Goal: Task Accomplishment & Management: Use online tool/utility

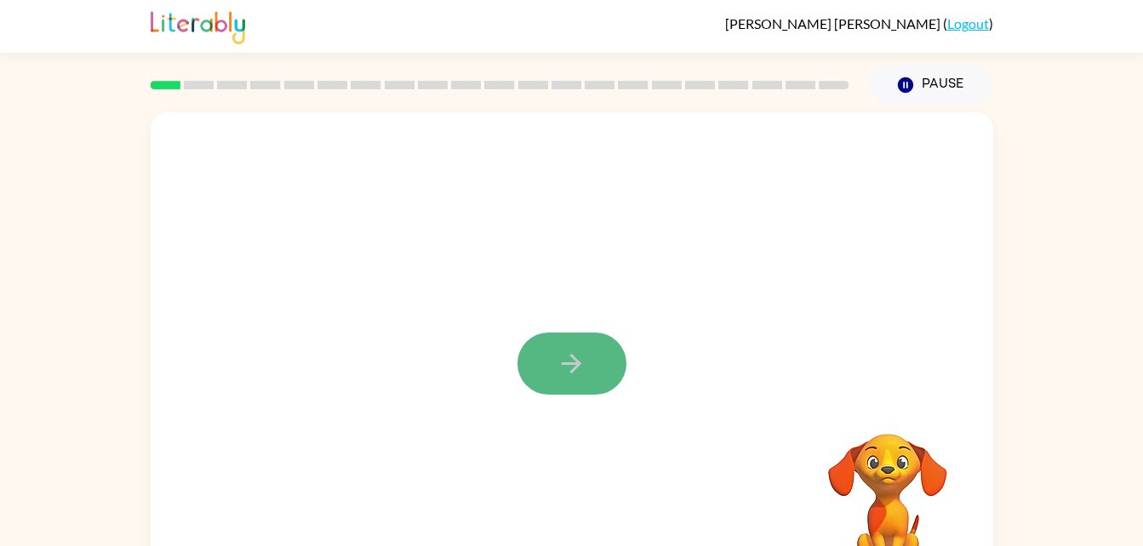
click at [571, 346] on button "button" at bounding box center [571, 364] width 109 height 62
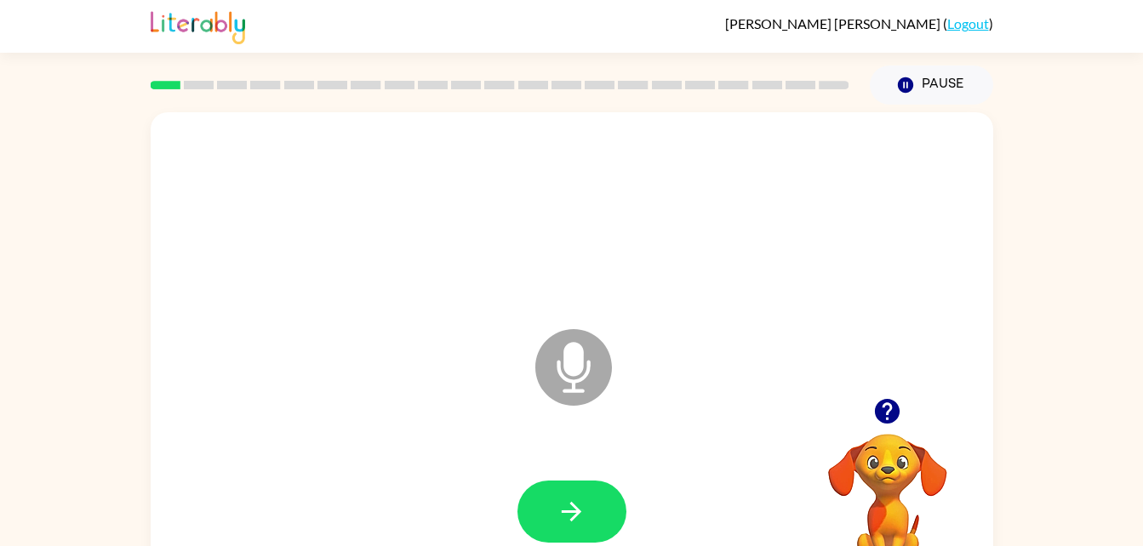
click at [571, 346] on icon "Microphone The Microphone is here when it is your turn to talk" at bounding box center [658, 389] width 255 height 128
click at [566, 534] on button "button" at bounding box center [571, 512] width 109 height 62
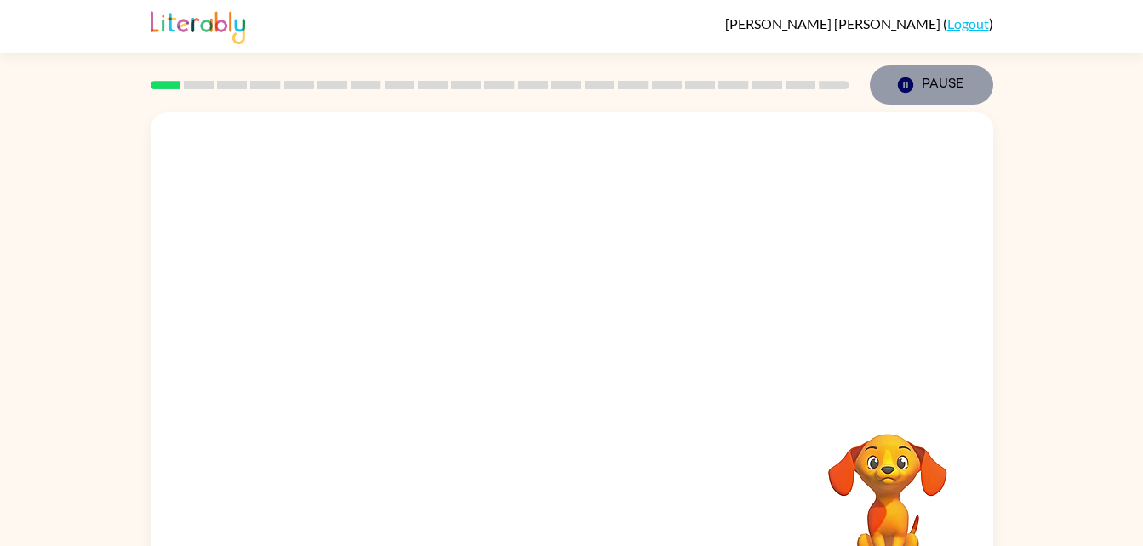
click at [902, 93] on icon "Pause" at bounding box center [905, 85] width 19 height 19
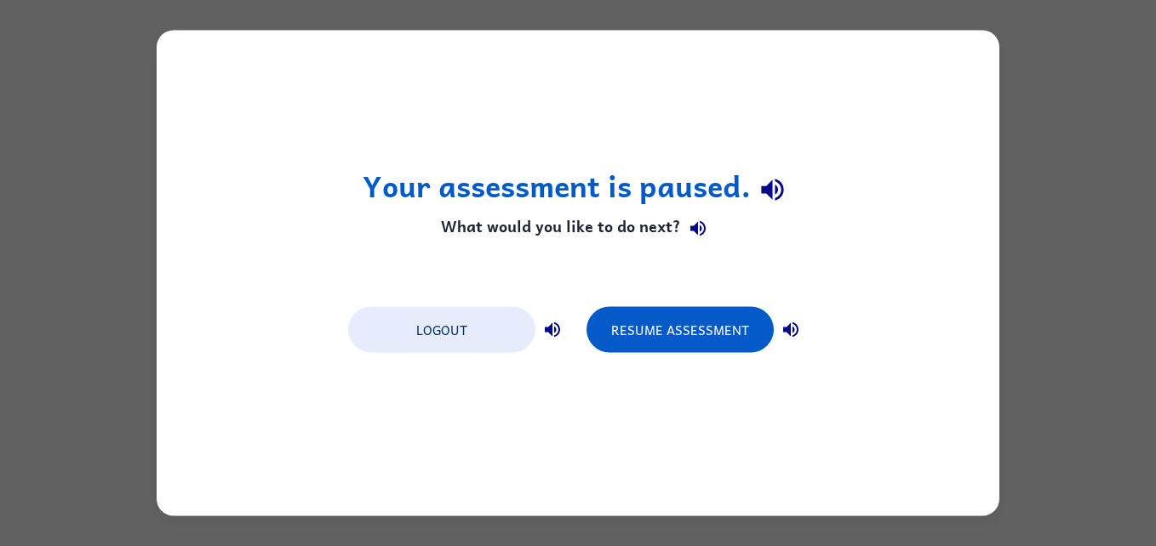
click at [888, 234] on div "Your assessment is paused. What would you like to do next? Logout Resume Assess…" at bounding box center [578, 274] width 842 height 486
click at [1094, 287] on div "Your assessment is paused. What would you like to do next? Logout Resume Assess…" at bounding box center [578, 273] width 1156 height 546
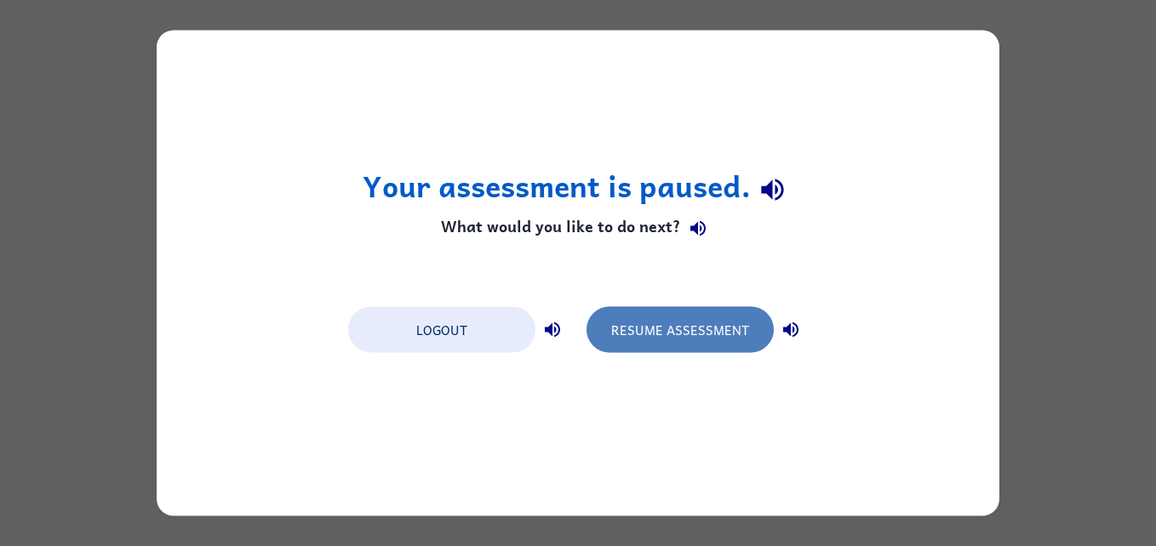
click at [685, 325] on button "Resume Assessment" at bounding box center [679, 330] width 187 height 46
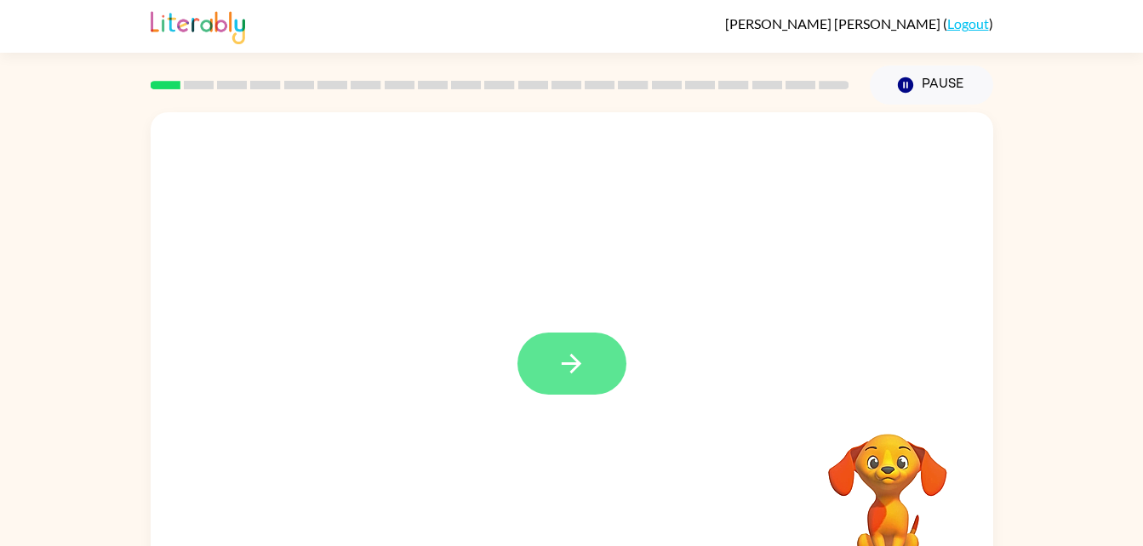
click at [599, 351] on button "button" at bounding box center [571, 364] width 109 height 62
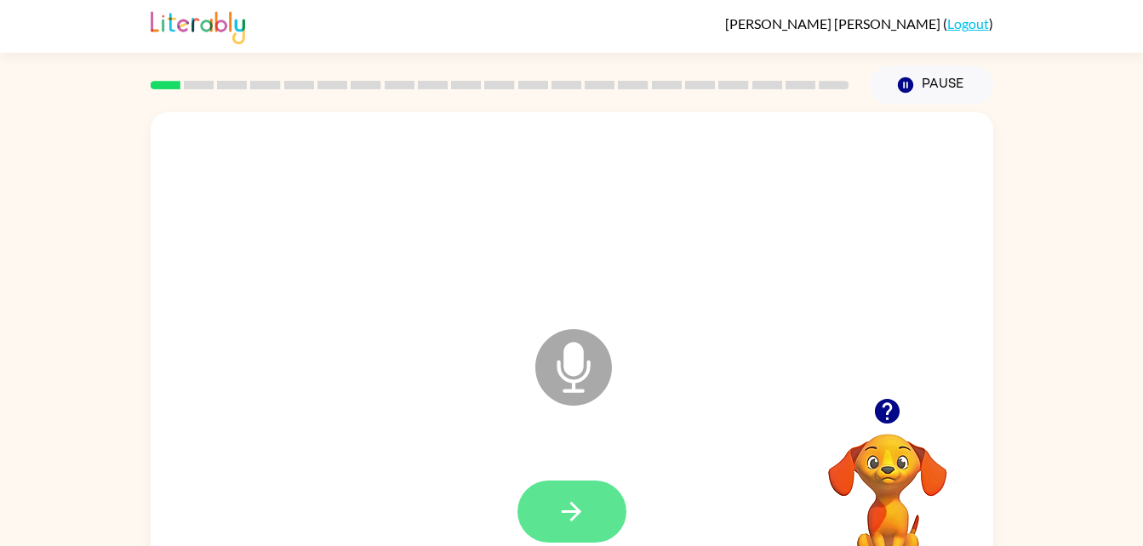
click at [591, 496] on button "button" at bounding box center [571, 512] width 109 height 62
click at [572, 514] on icon "button" at bounding box center [572, 512] width 30 height 30
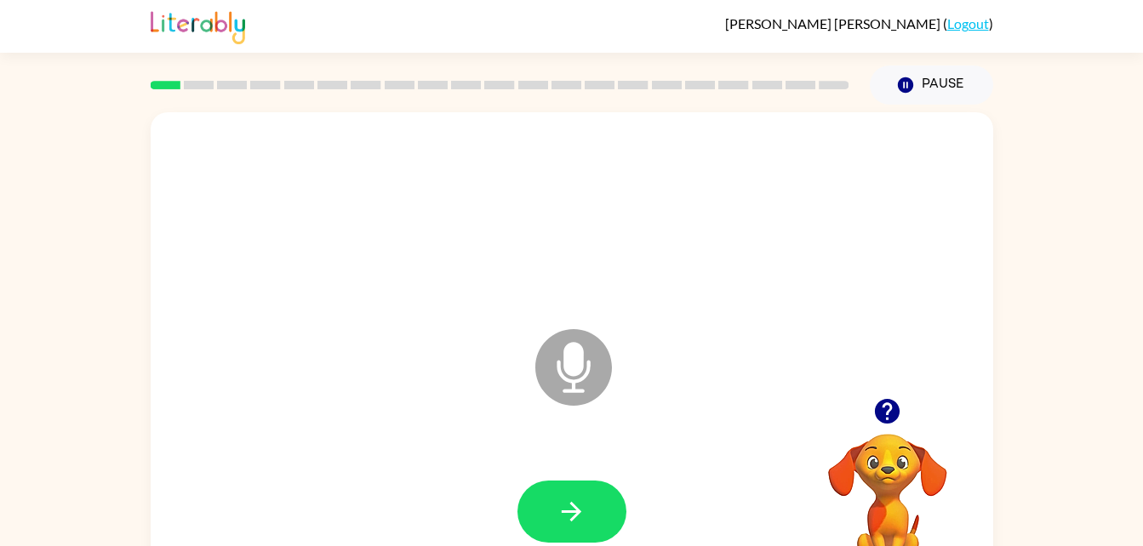
click at [572, 514] on icon "button" at bounding box center [572, 512] width 30 height 30
click at [571, 512] on icon "button" at bounding box center [572, 512] width 20 height 20
click at [572, 510] on icon "button" at bounding box center [572, 512] width 30 height 30
click at [585, 488] on button "button" at bounding box center [571, 512] width 109 height 62
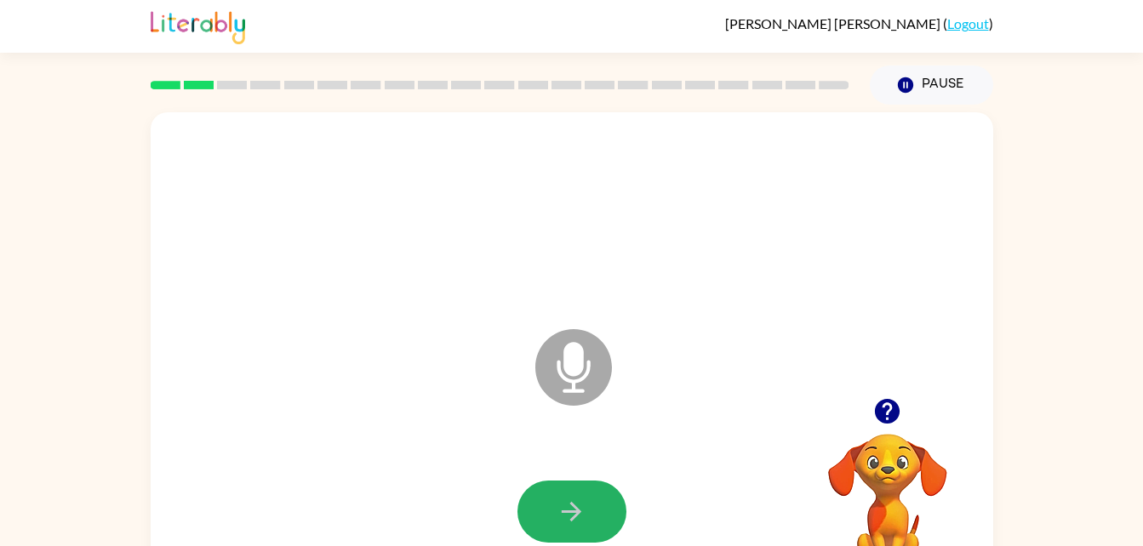
click at [585, 488] on button "button" at bounding box center [571, 512] width 109 height 62
click at [602, 507] on button "button" at bounding box center [571, 512] width 109 height 62
click at [587, 522] on button "button" at bounding box center [571, 512] width 109 height 62
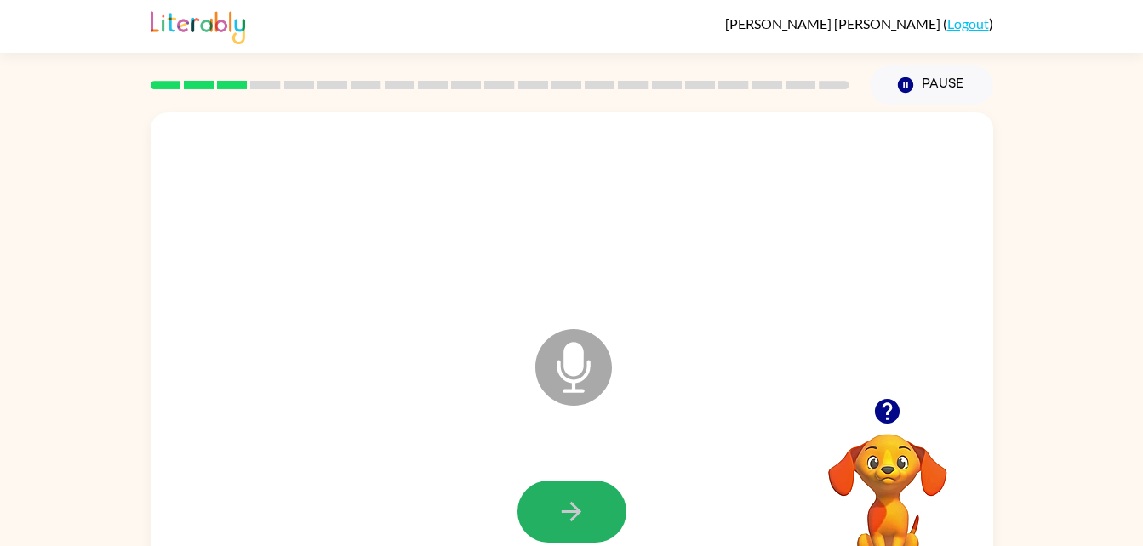
click at [587, 522] on button "button" at bounding box center [571, 512] width 109 height 62
click at [599, 507] on button "button" at bounding box center [571, 512] width 109 height 62
click at [583, 517] on icon "button" at bounding box center [572, 512] width 30 height 30
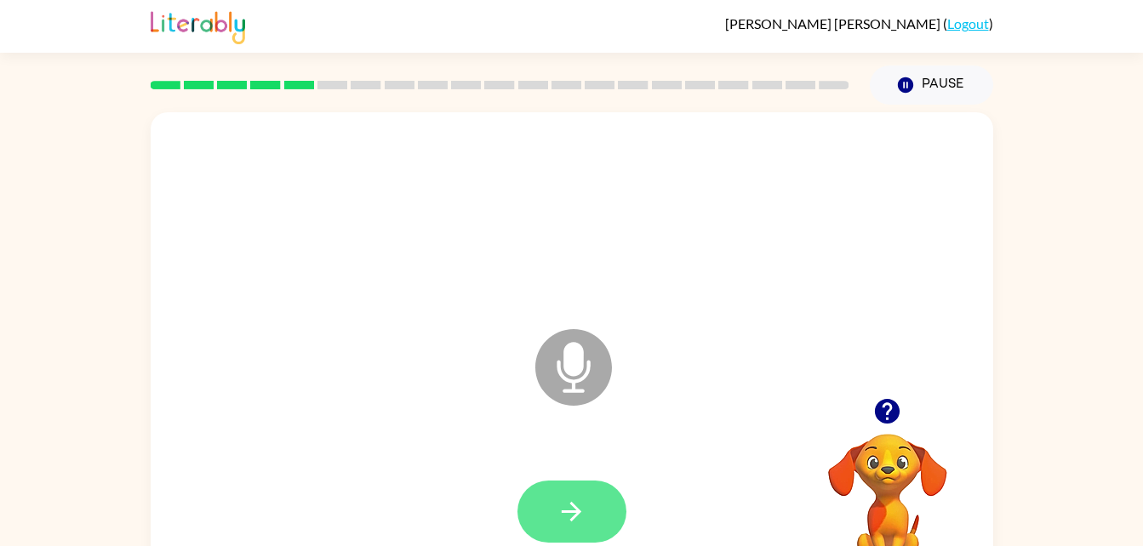
click at [581, 520] on icon "button" at bounding box center [572, 512] width 30 height 30
click at [581, 517] on icon "button" at bounding box center [572, 512] width 30 height 30
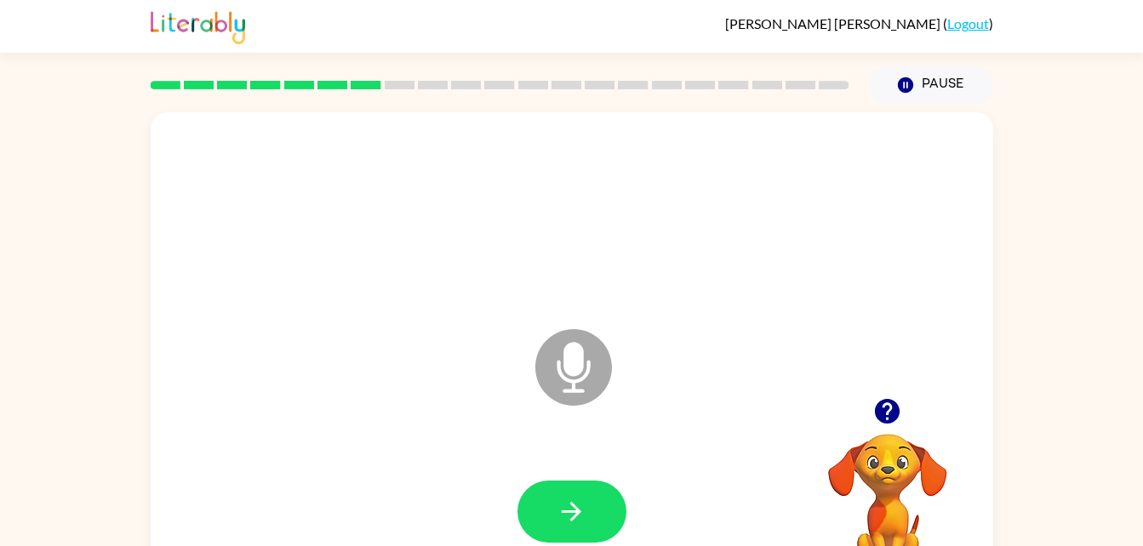
click at [581, 517] on icon "button" at bounding box center [572, 512] width 30 height 30
click at [591, 511] on button "button" at bounding box center [571, 512] width 109 height 62
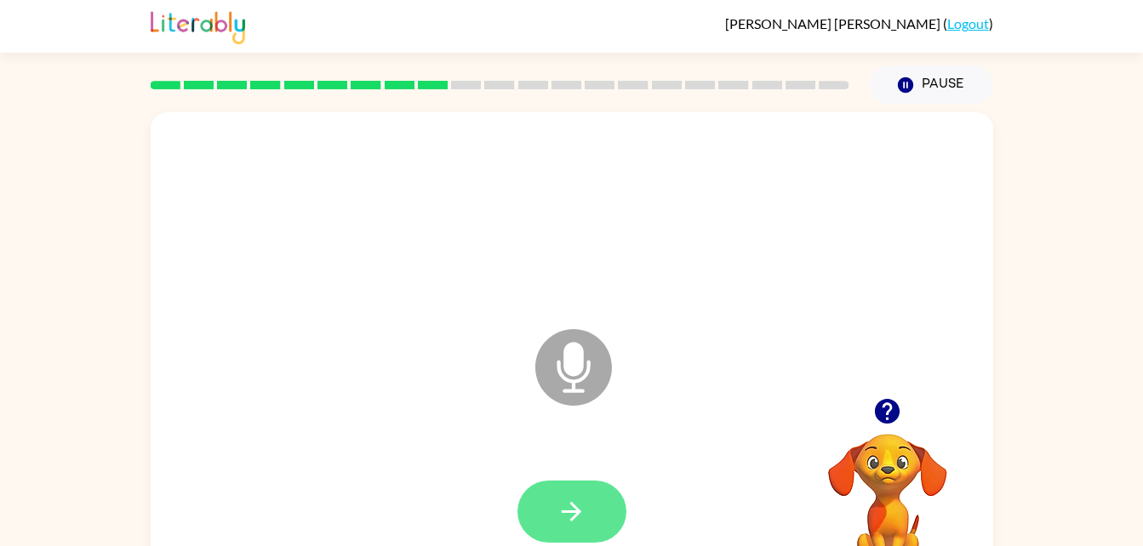
click at [591, 511] on button "button" at bounding box center [571, 512] width 109 height 62
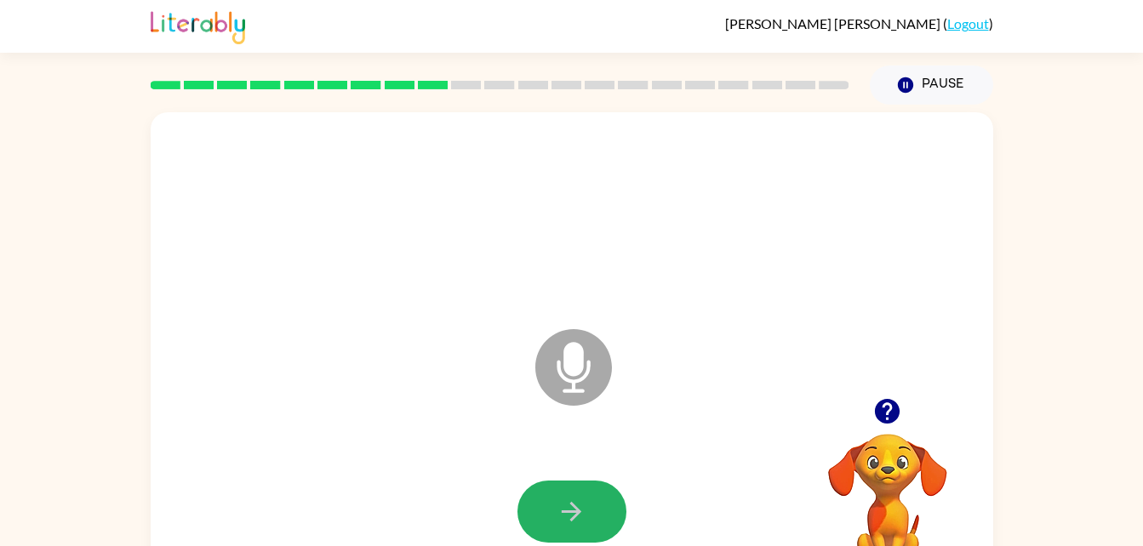
click at [591, 511] on button "button" at bounding box center [571, 512] width 109 height 62
click at [539, 508] on button "button" at bounding box center [571, 512] width 109 height 62
click at [576, 486] on button "button" at bounding box center [571, 512] width 109 height 62
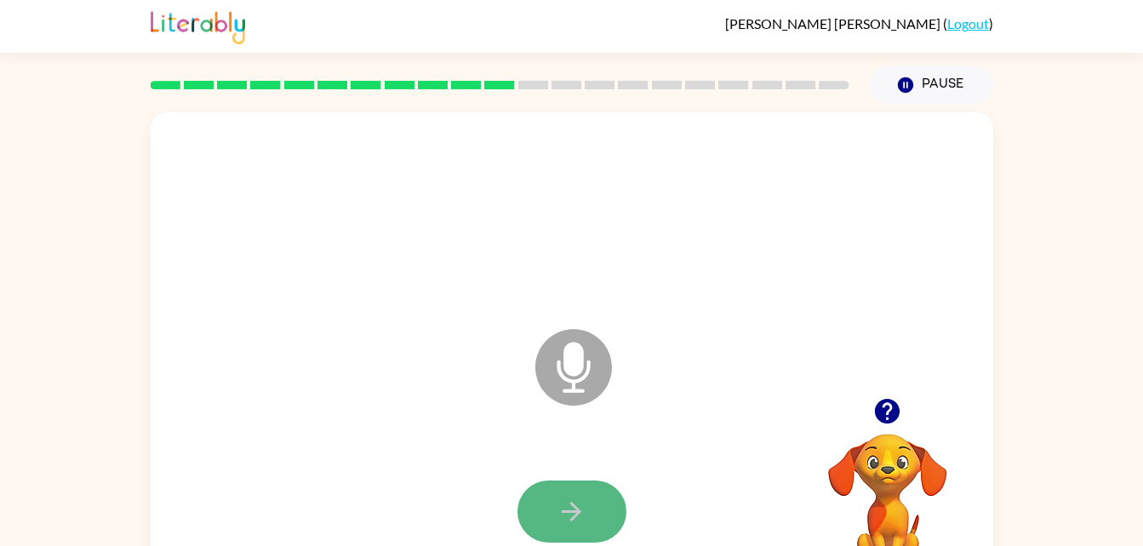
click at [576, 486] on button "button" at bounding box center [571, 512] width 109 height 62
click at [576, 481] on button "button" at bounding box center [571, 512] width 109 height 62
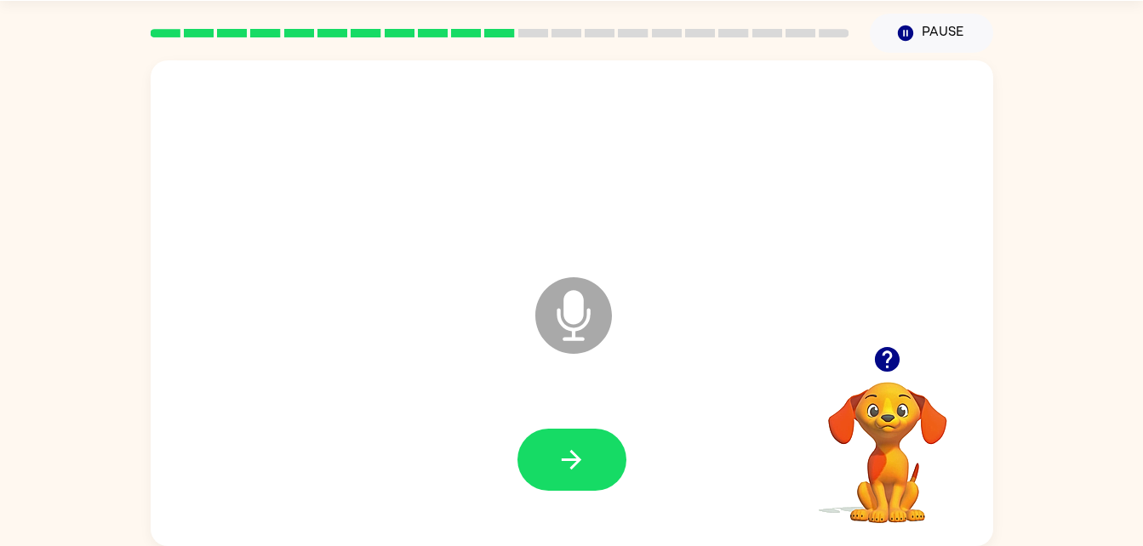
click at [894, 300] on div "Microphone The Microphone is here when it is your turn to talk" at bounding box center [572, 303] width 842 height 486
click at [876, 286] on div "Microphone The Microphone is here when it is your turn to talk" at bounding box center [531, 273] width 727 height 61
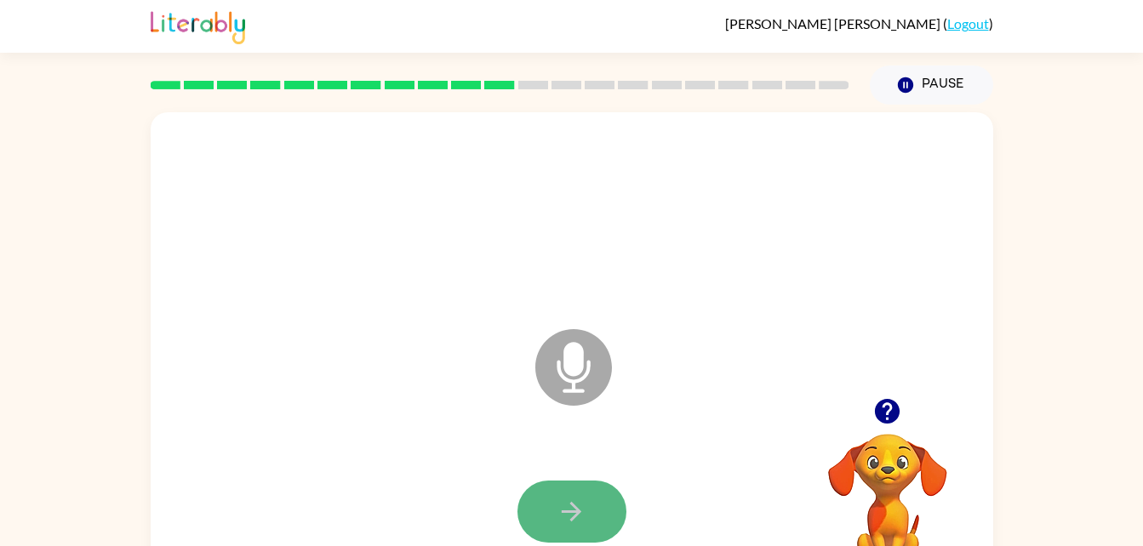
click at [593, 528] on button "button" at bounding box center [571, 512] width 109 height 62
click at [596, 522] on button "button" at bounding box center [571, 512] width 109 height 62
click at [597, 521] on button "button" at bounding box center [571, 512] width 109 height 62
click at [597, 522] on button "button" at bounding box center [571, 512] width 109 height 62
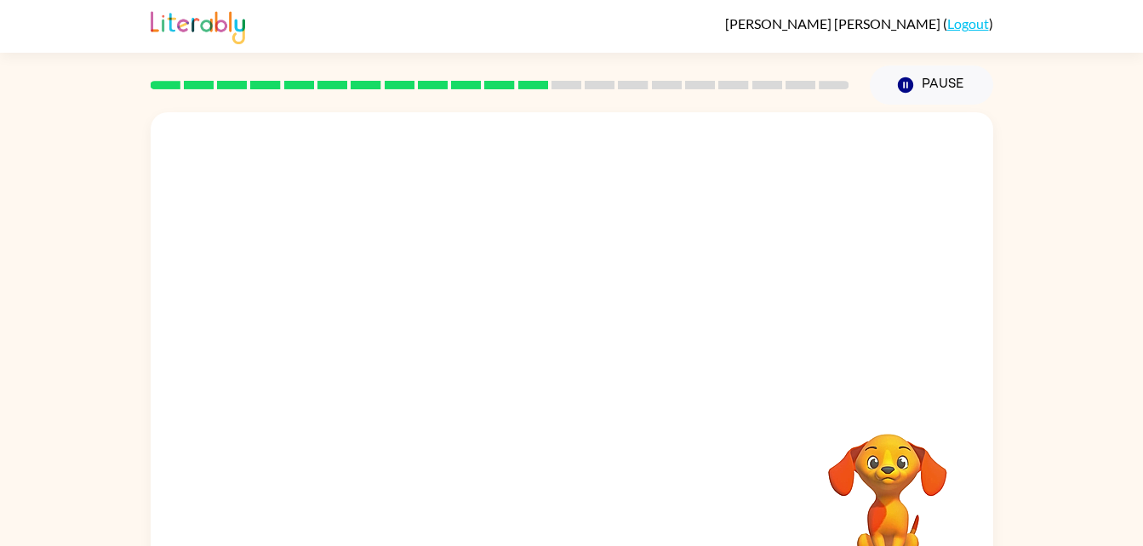
drag, startPoint x: 341, startPoint y: 196, endPoint x: 408, endPoint y: 186, distance: 68.0
click at [408, 186] on div at bounding box center [572, 216] width 808 height 140
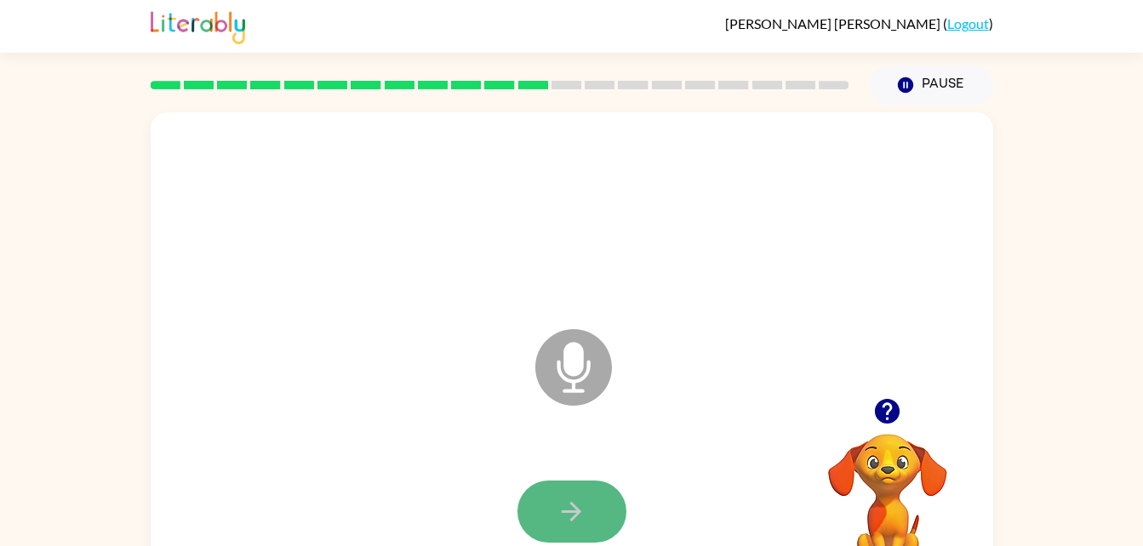
click at [612, 516] on button "button" at bounding box center [571, 512] width 109 height 62
click at [551, 491] on button "button" at bounding box center [571, 512] width 109 height 62
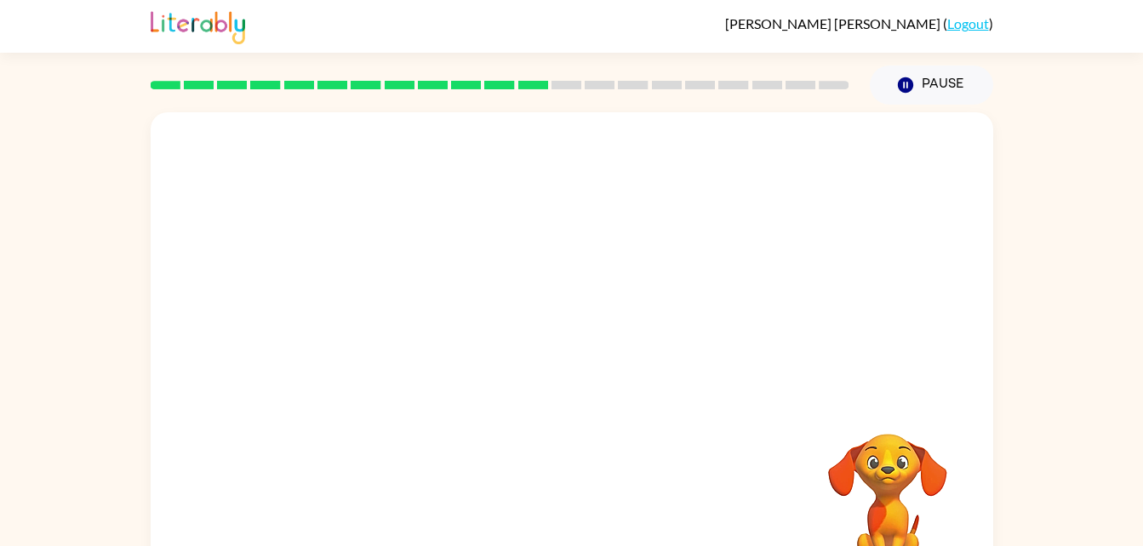
scroll to position [52, 0]
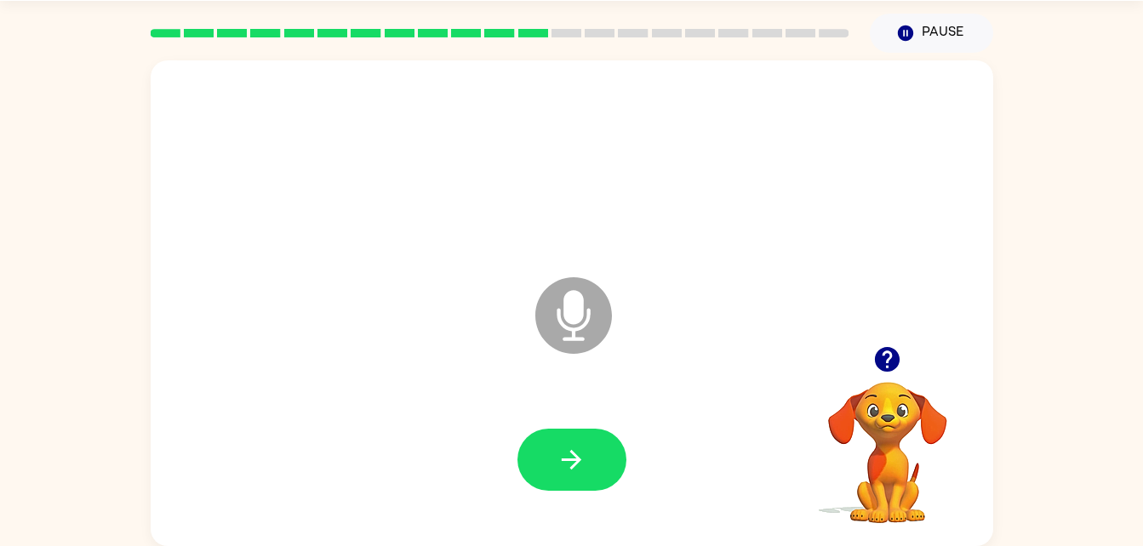
click at [551, 491] on div at bounding box center [572, 461] width 808 height 140
click at [550, 477] on button "button" at bounding box center [571, 460] width 109 height 62
click at [550, 477] on div at bounding box center [572, 461] width 808 height 140
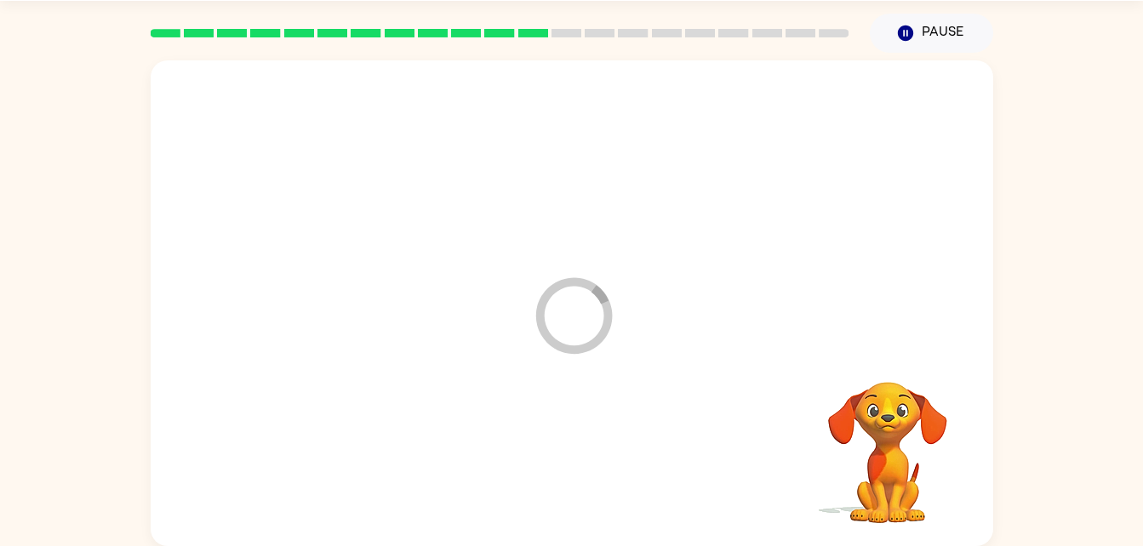
click at [550, 477] on div at bounding box center [572, 461] width 808 height 140
click at [541, 464] on button "button" at bounding box center [571, 460] width 109 height 62
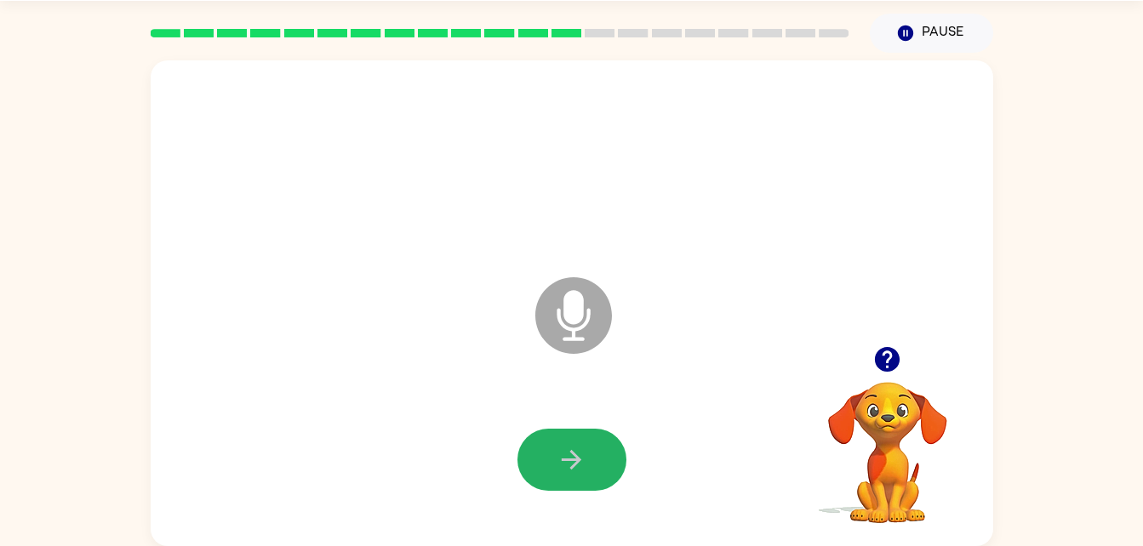
click at [541, 464] on button "button" at bounding box center [571, 460] width 109 height 62
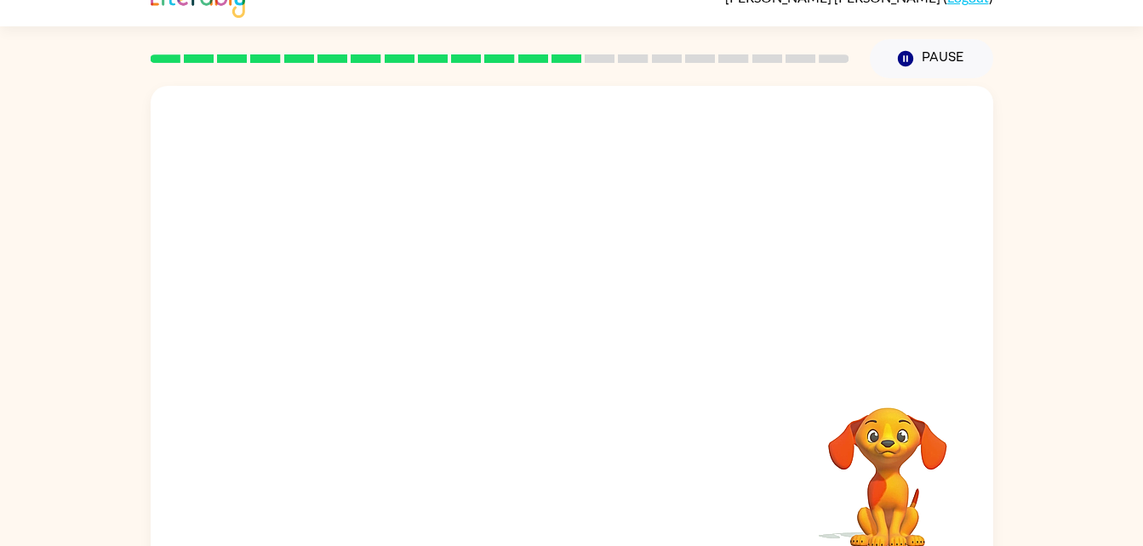
scroll to position [18, 0]
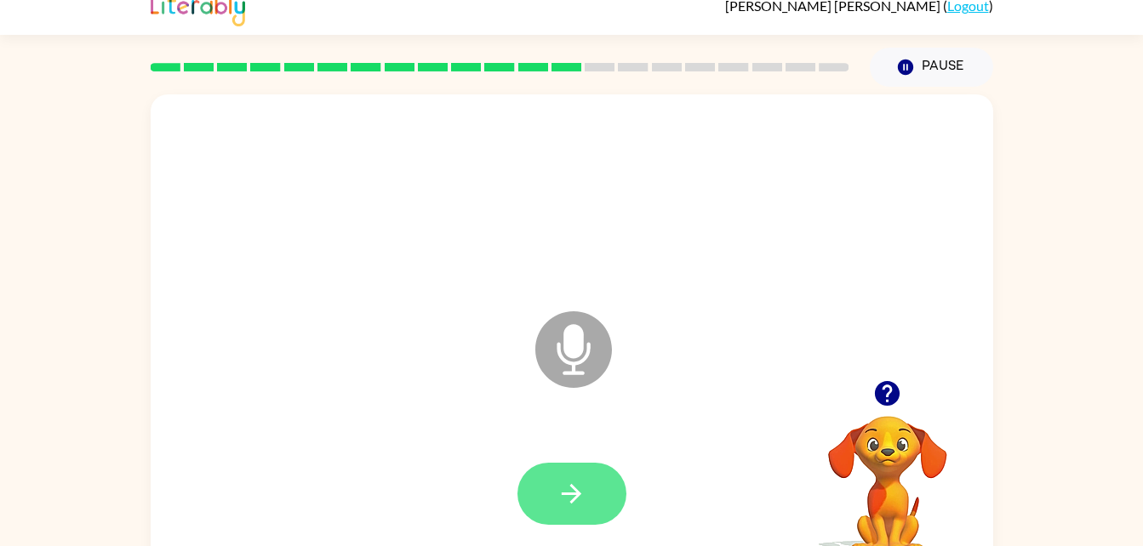
click at [534, 482] on button "button" at bounding box center [571, 494] width 109 height 62
click at [534, 477] on button "button" at bounding box center [571, 494] width 109 height 62
click at [583, 523] on button "button" at bounding box center [571, 494] width 109 height 62
click at [553, 488] on button "button" at bounding box center [571, 494] width 109 height 62
click at [553, 492] on button "button" at bounding box center [571, 494] width 109 height 62
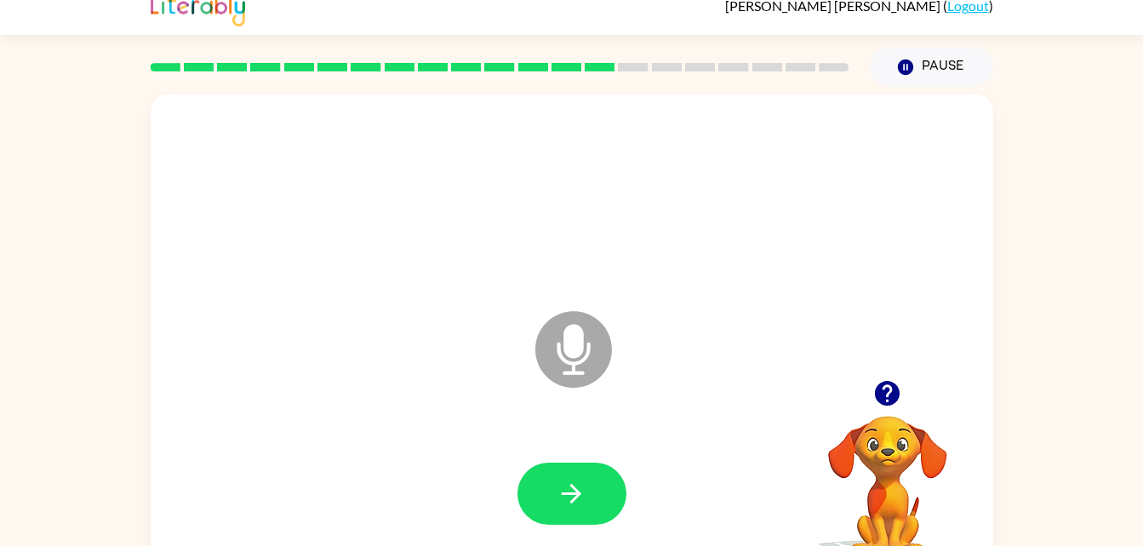
click at [553, 492] on button "button" at bounding box center [571, 494] width 109 height 62
click at [591, 507] on button "button" at bounding box center [571, 494] width 109 height 62
click at [587, 509] on button "button" at bounding box center [571, 494] width 109 height 62
click at [588, 511] on button "button" at bounding box center [571, 494] width 109 height 62
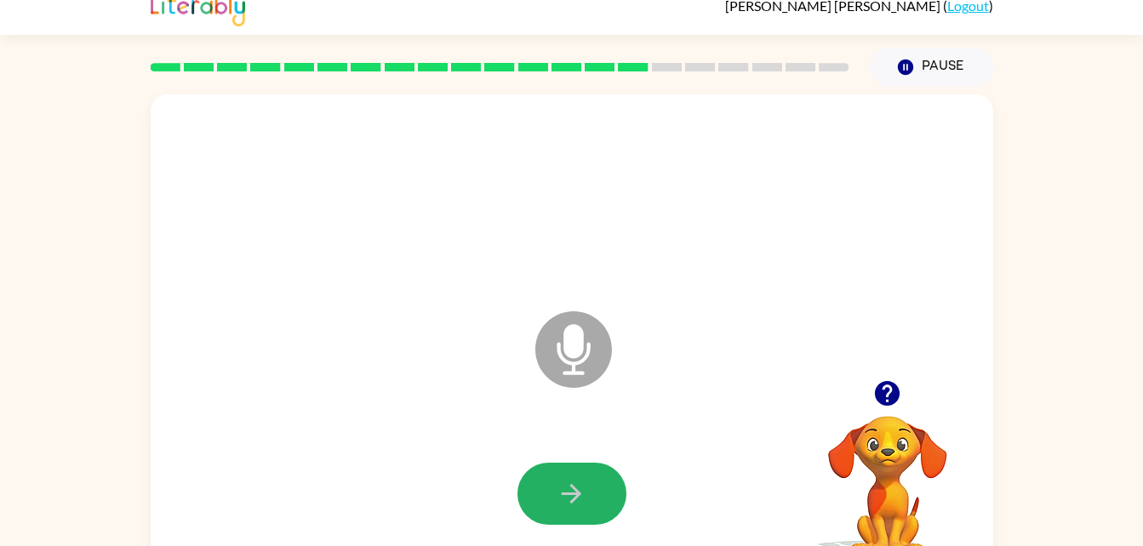
click at [588, 511] on button "button" at bounding box center [571, 494] width 109 height 62
click at [589, 508] on button "button" at bounding box center [571, 494] width 109 height 62
click at [600, 495] on button "button" at bounding box center [571, 494] width 109 height 62
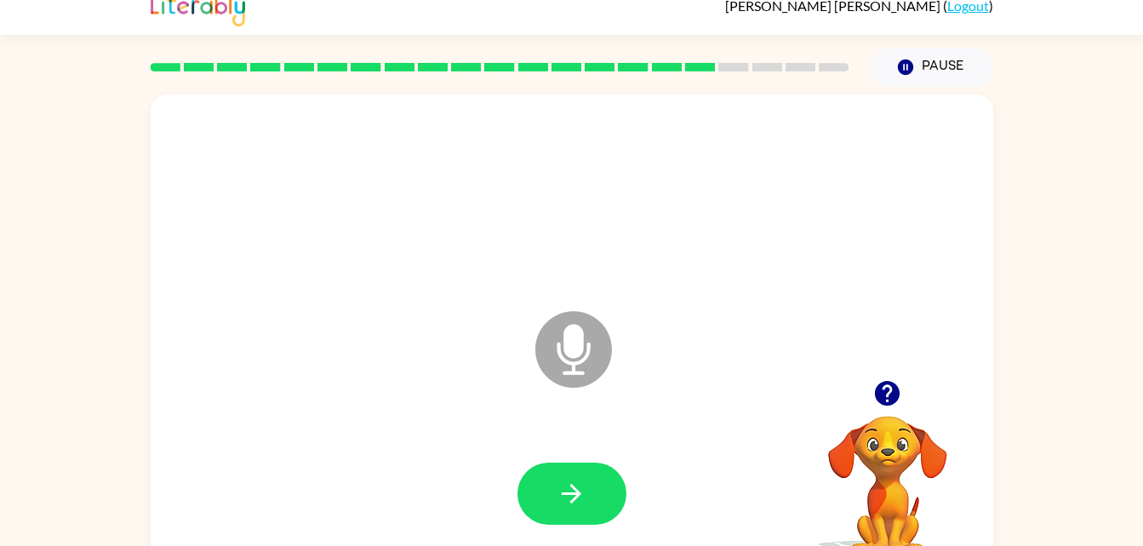
click at [519, 460] on div at bounding box center [572, 495] width 808 height 140
click at [524, 477] on button "button" at bounding box center [571, 494] width 109 height 62
click at [574, 511] on button "button" at bounding box center [571, 494] width 109 height 62
click at [577, 505] on icon "button" at bounding box center [572, 494] width 30 height 30
click at [581, 515] on button "button" at bounding box center [571, 494] width 109 height 62
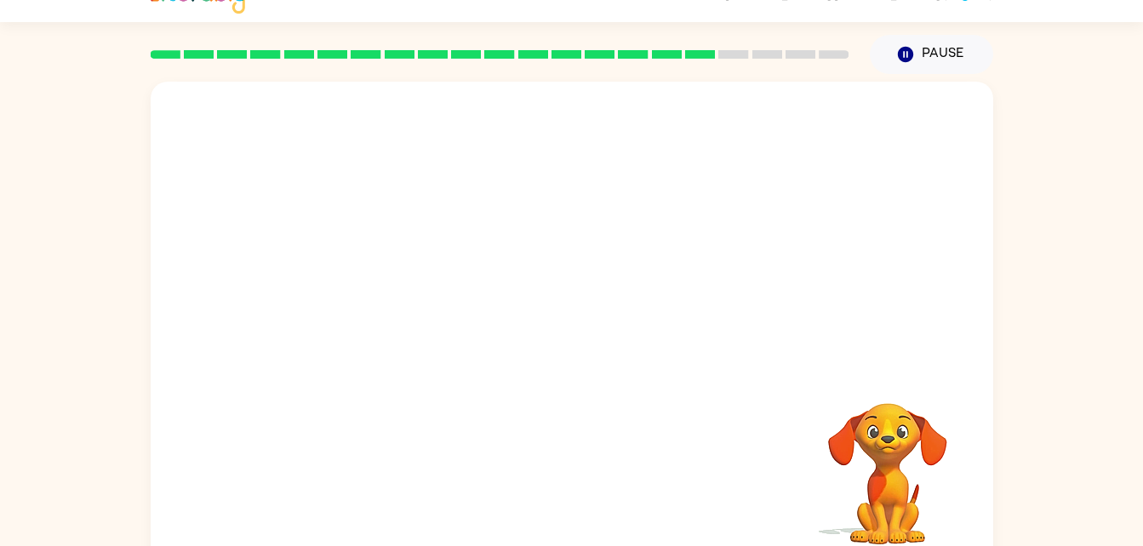
scroll to position [52, 0]
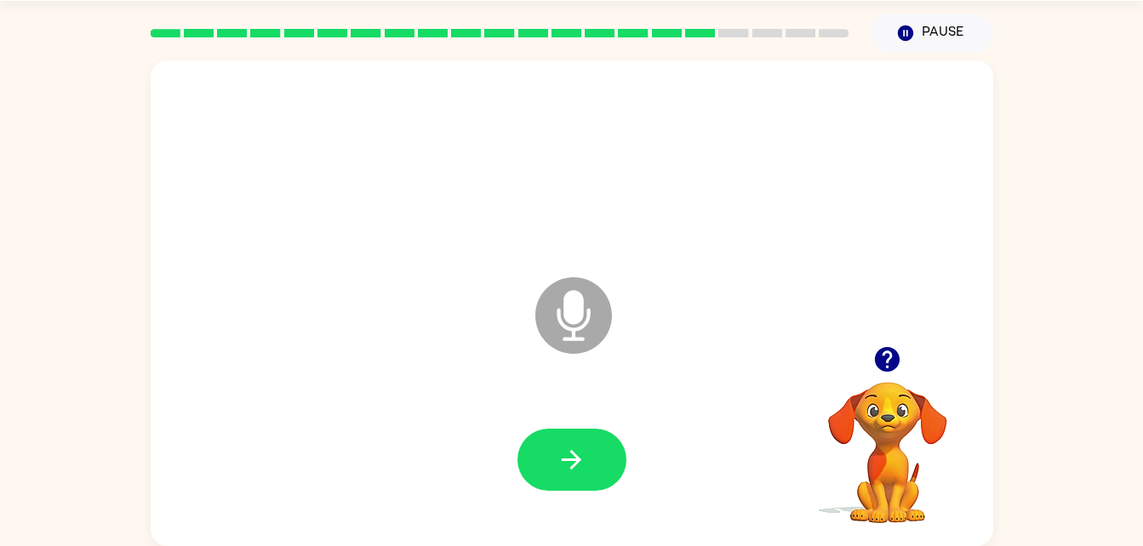
click at [502, 483] on div at bounding box center [572, 461] width 808 height 140
click at [543, 471] on button "button" at bounding box center [571, 460] width 109 height 62
click at [524, 475] on button "button" at bounding box center [571, 460] width 109 height 62
click at [580, 465] on icon "button" at bounding box center [572, 460] width 30 height 30
click at [581, 443] on button "button" at bounding box center [571, 460] width 109 height 62
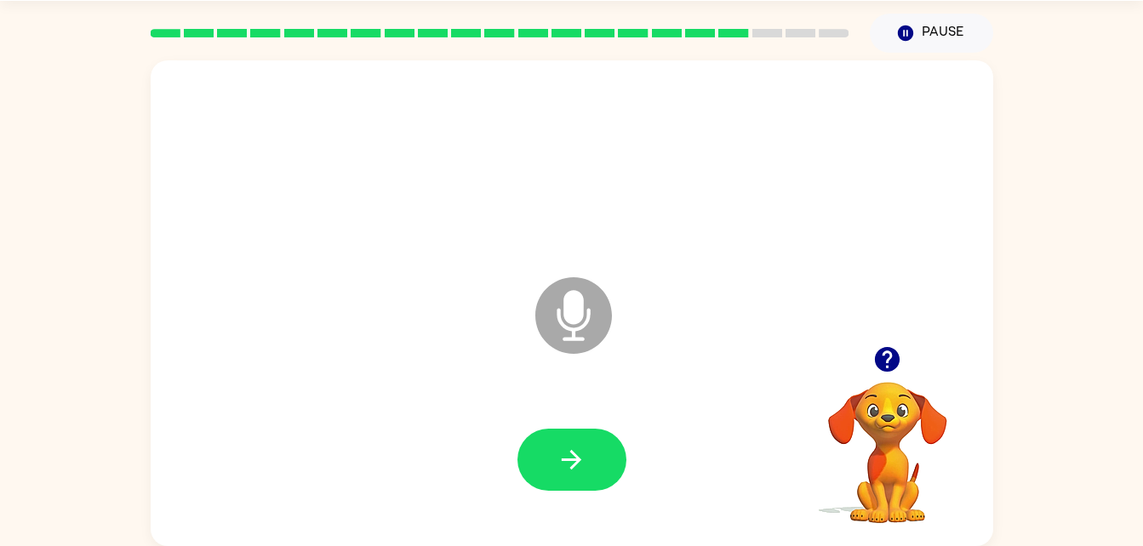
click at [581, 443] on button "button" at bounding box center [571, 460] width 109 height 62
click at [574, 351] on icon at bounding box center [573, 315] width 77 height 77
click at [888, 411] on video "Your browser must support playing .mp4 files to use Literably. Please try using…" at bounding box center [887, 441] width 170 height 170
click at [557, 454] on icon "button" at bounding box center [572, 460] width 30 height 30
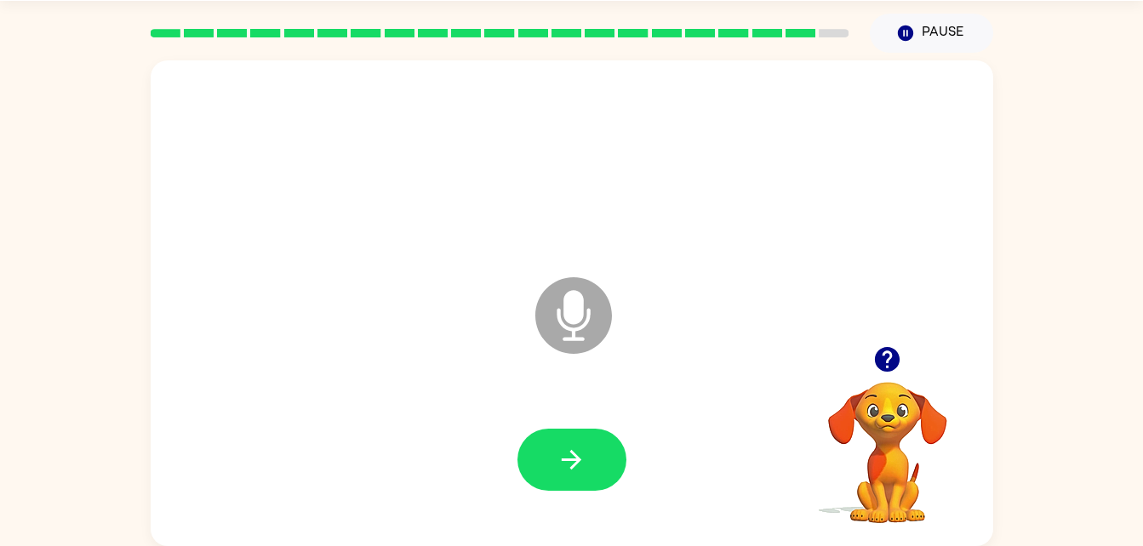
click at [554, 452] on button "button" at bounding box center [571, 460] width 109 height 62
click at [558, 459] on icon "button" at bounding box center [572, 460] width 30 height 30
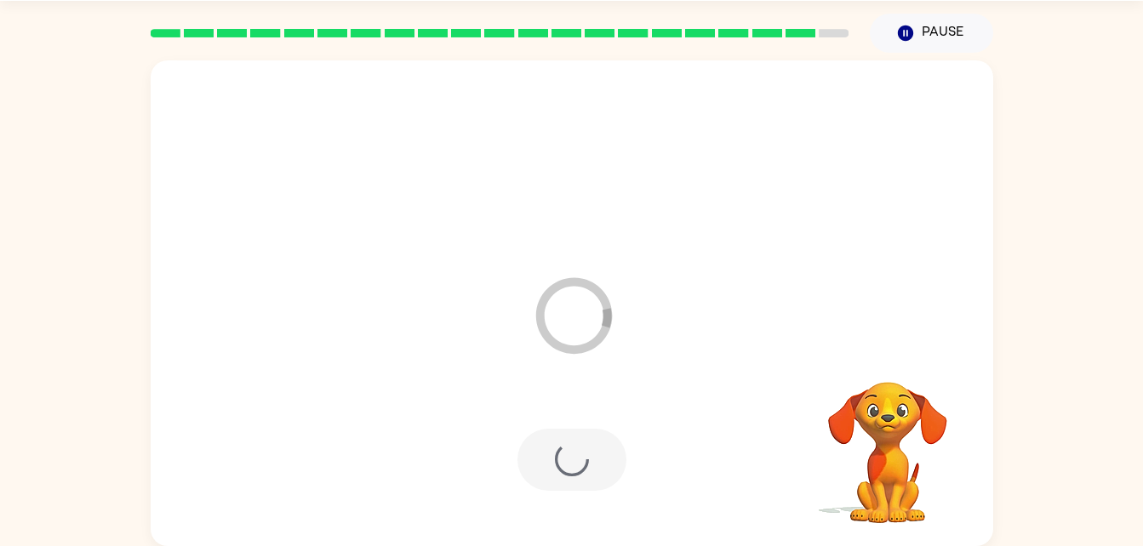
scroll to position [21, 0]
